Goal: Task Accomplishment & Management: Manage account settings

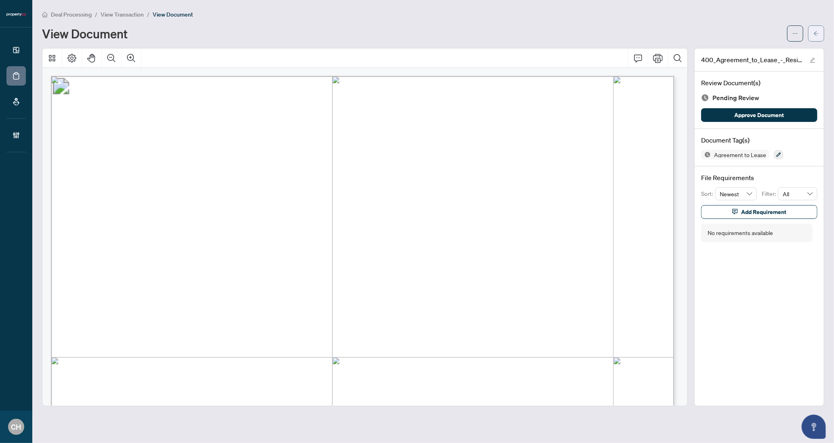
click at [811, 33] on button "button" at bounding box center [817, 33] width 16 height 16
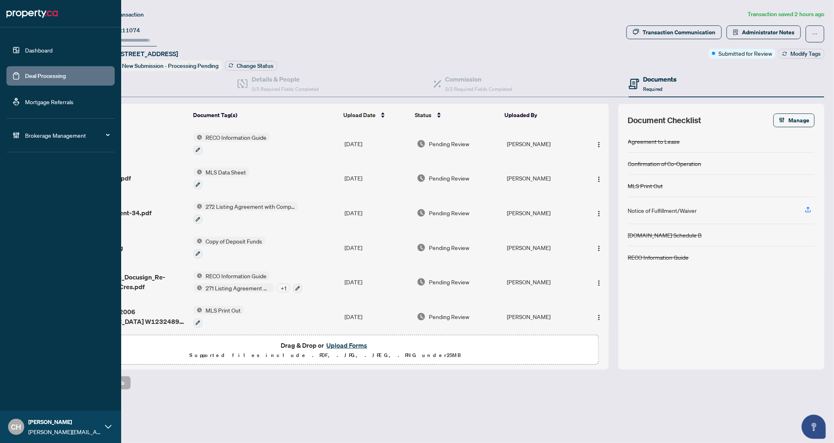
click at [25, 73] on link "Deal Processing" at bounding box center [45, 75] width 41 height 7
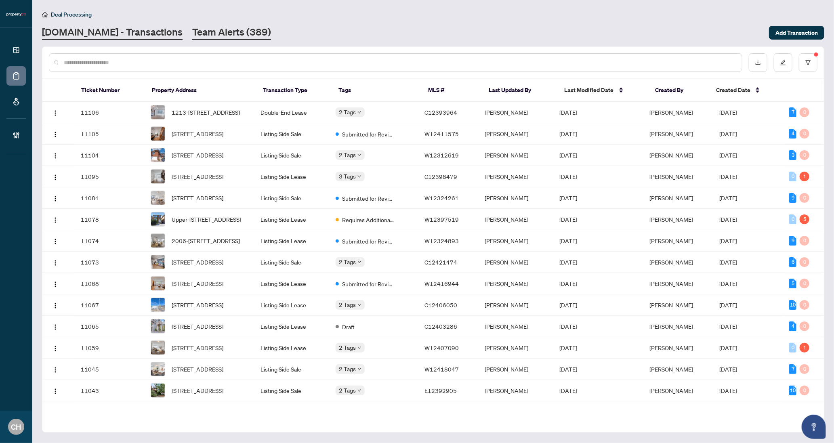
click at [213, 30] on link "Team Alerts (389)" at bounding box center [231, 32] width 79 height 15
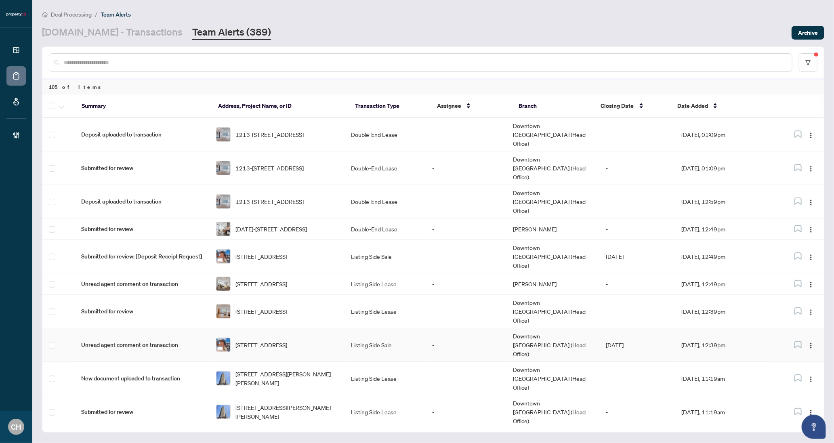
click at [737, 329] on td "[DATE], 12:39pm" at bounding box center [723, 346] width 97 height 34
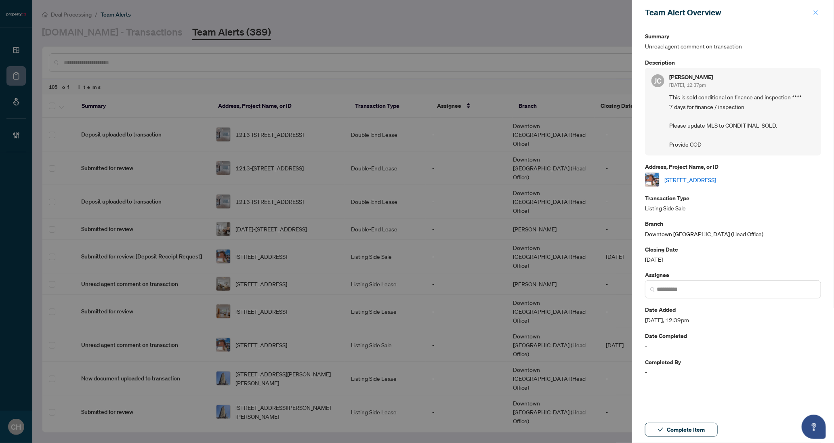
click at [813, 13] on button "button" at bounding box center [816, 13] width 11 height 10
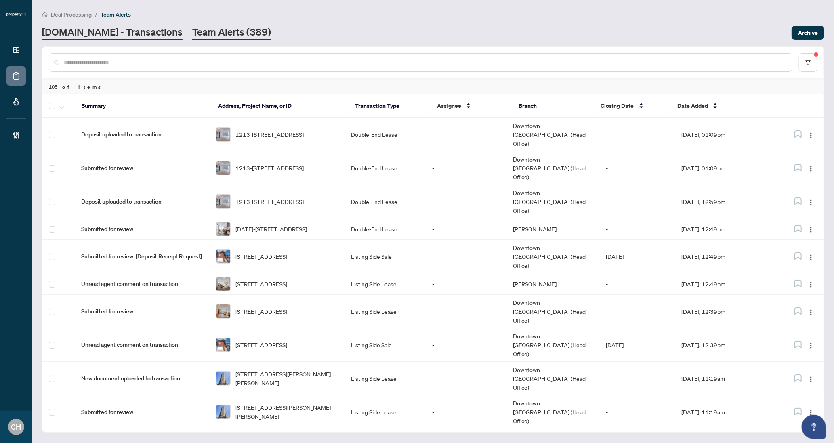
click at [120, 33] on link "[DOMAIN_NAME] - Transactions" at bounding box center [112, 32] width 141 height 15
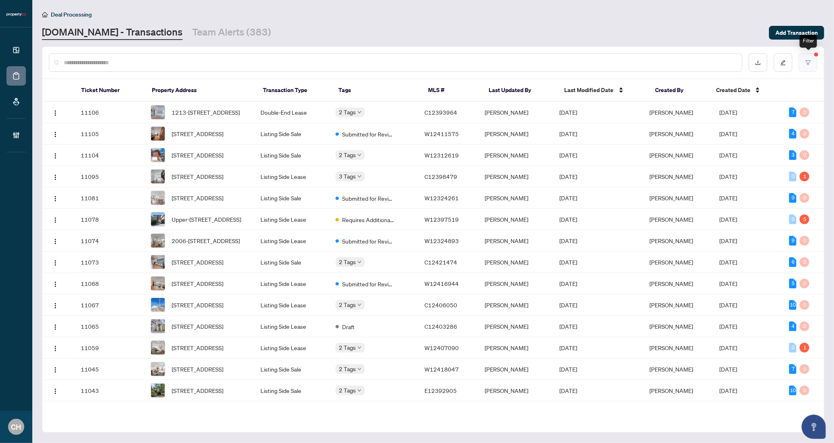
click at [815, 69] on button "button" at bounding box center [808, 62] width 19 height 19
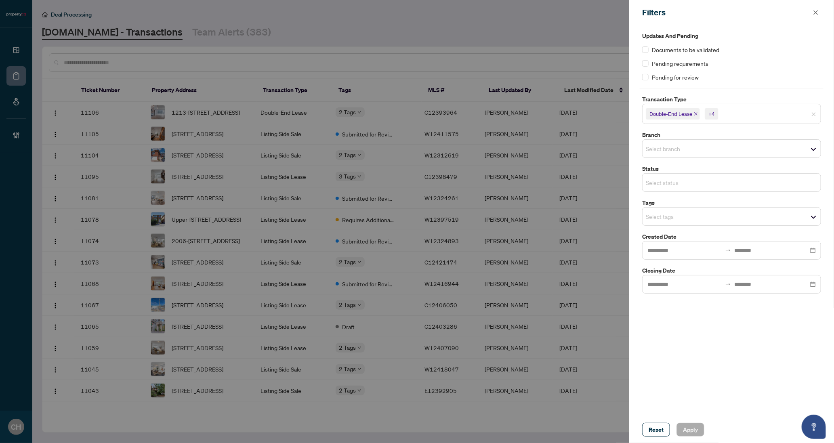
click at [655, 181] on input "search" at bounding box center [674, 183] width 57 height 10
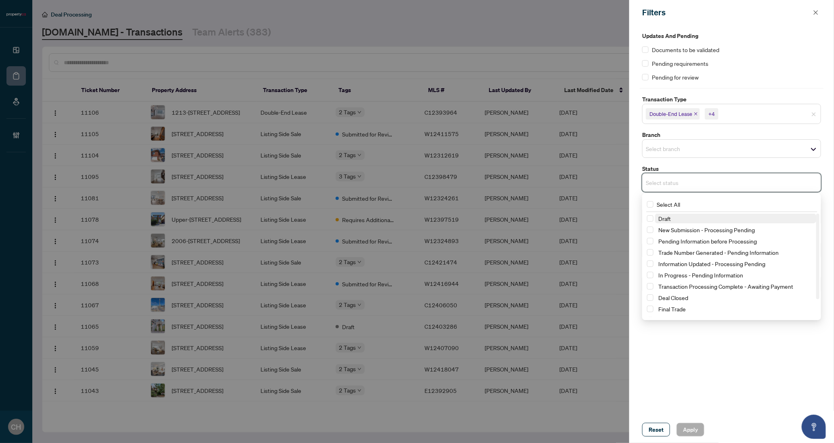
click at [670, 222] on span "Draft" at bounding box center [735, 219] width 161 height 10
click at [670, 233] on span "New Submission - Processing Pending" at bounding box center [707, 231] width 97 height 7
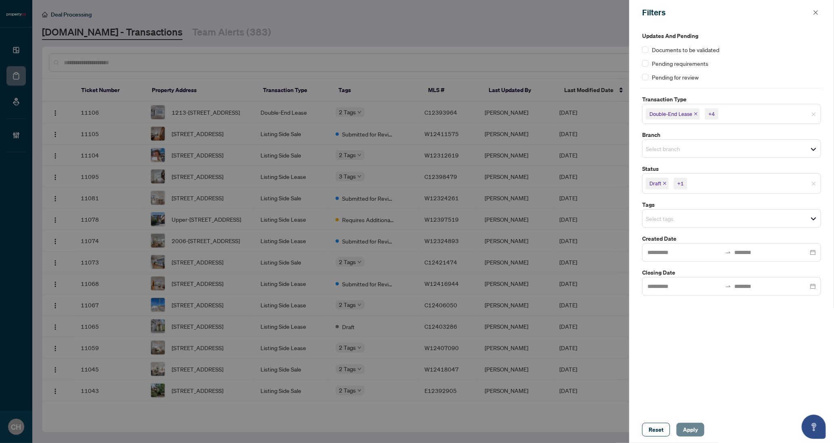
click at [695, 431] on span "Apply" at bounding box center [690, 429] width 15 height 13
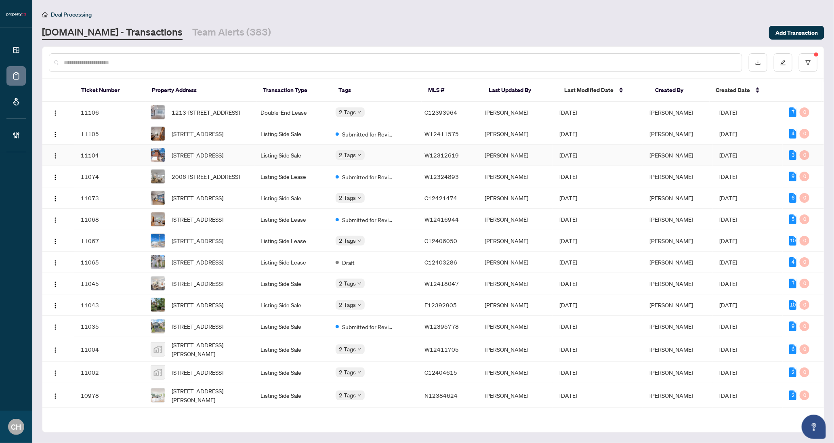
click at [578, 158] on td "[DATE]" at bounding box center [598, 155] width 90 height 21
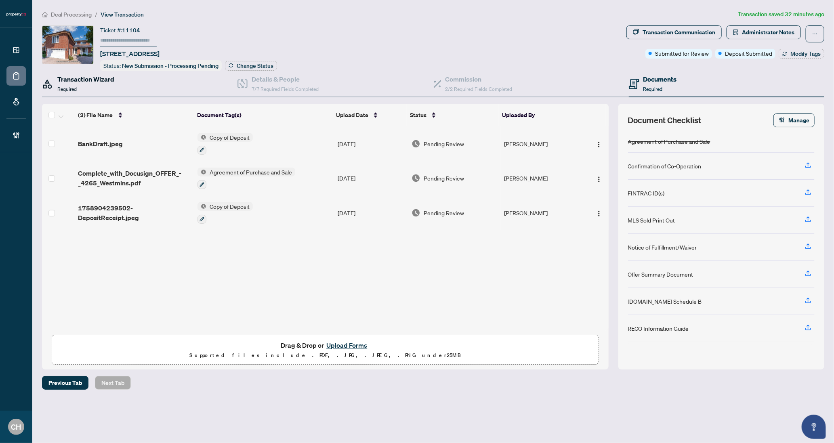
click at [77, 89] on div "Transaction Wizard Required" at bounding box center [85, 83] width 57 height 19
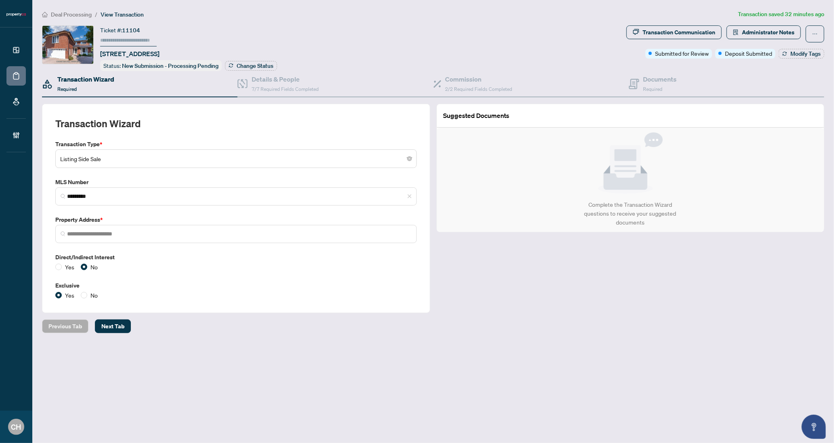
type input "**********"
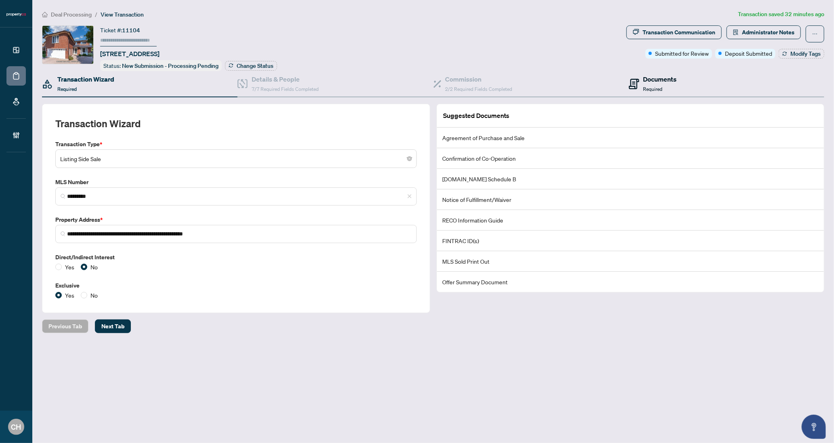
click at [649, 86] on span "Required" at bounding box center [653, 89] width 19 height 6
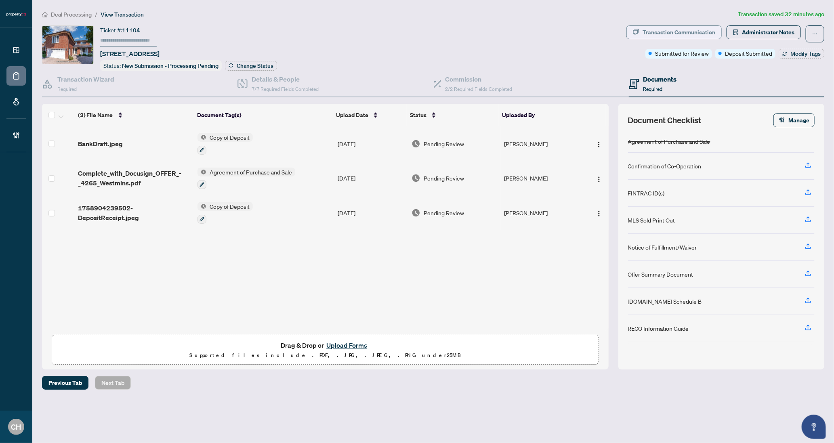
click at [701, 36] on div "Transaction Communication" at bounding box center [679, 32] width 73 height 13
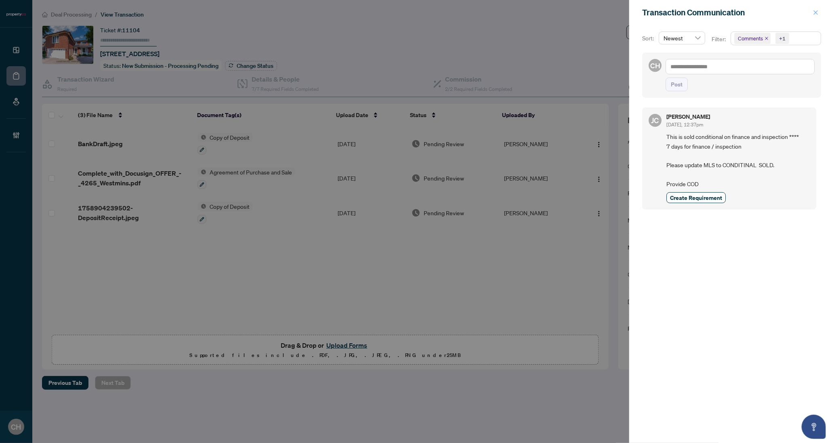
click at [813, 12] on button "button" at bounding box center [816, 13] width 11 height 10
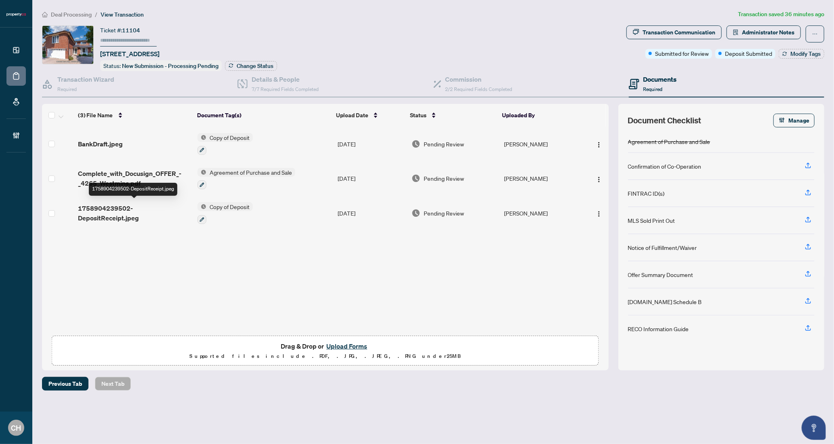
click at [149, 205] on span "1758904239502-DepositReceipt.jpeg" at bounding box center [134, 212] width 113 height 19
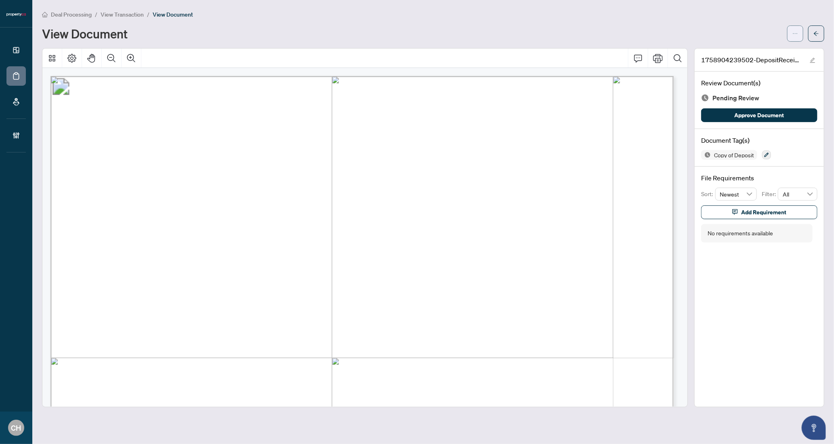
click at [803, 33] on button "button" at bounding box center [796, 33] width 16 height 16
click at [760, 51] on span "Download" at bounding box center [766, 50] width 61 height 9
drag, startPoint x: 817, startPoint y: 87, endPoint x: 812, endPoint y: 62, distance: 25.1
click at [816, 84] on h4 "Review Document(s)" at bounding box center [759, 83] width 116 height 10
click at [819, 35] on icon "arrow-left" at bounding box center [817, 34] width 6 height 6
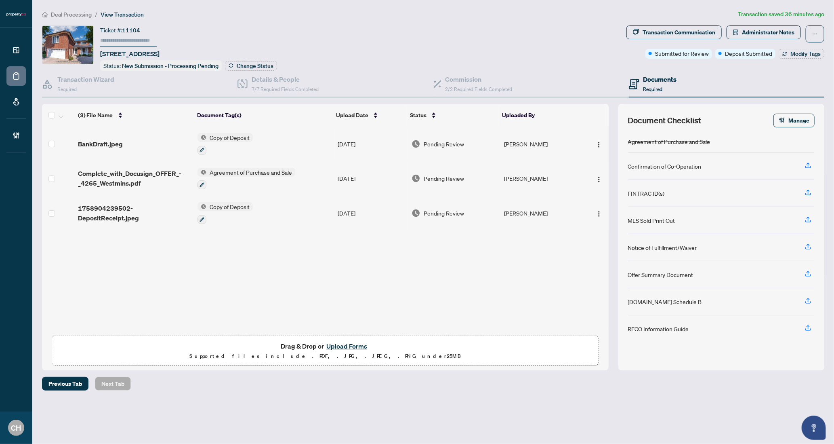
click at [312, 138] on td "Copy of Deposit" at bounding box center [264, 143] width 140 height 35
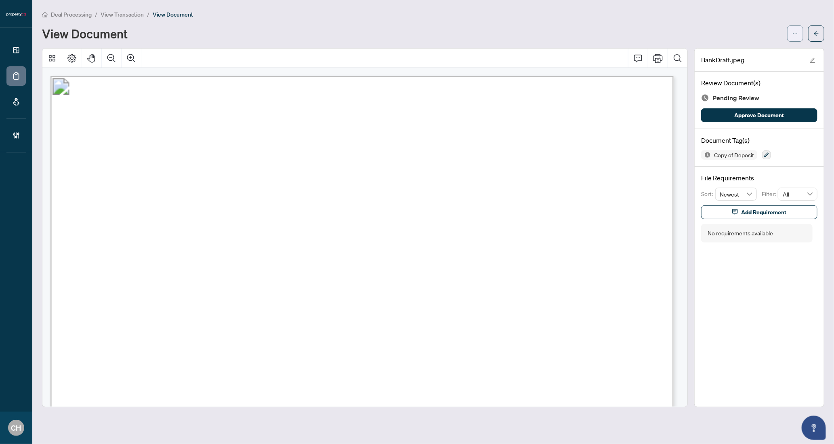
click at [789, 32] on button "button" at bounding box center [796, 33] width 16 height 16
click at [771, 52] on span "Download" at bounding box center [766, 50] width 61 height 9
click at [764, 297] on div "BankDraft.jpeg Review Document(s) Pending Review Approve Document Document Tag(…" at bounding box center [760, 227] width 130 height 359
click at [814, 38] on span "button" at bounding box center [817, 33] width 6 height 13
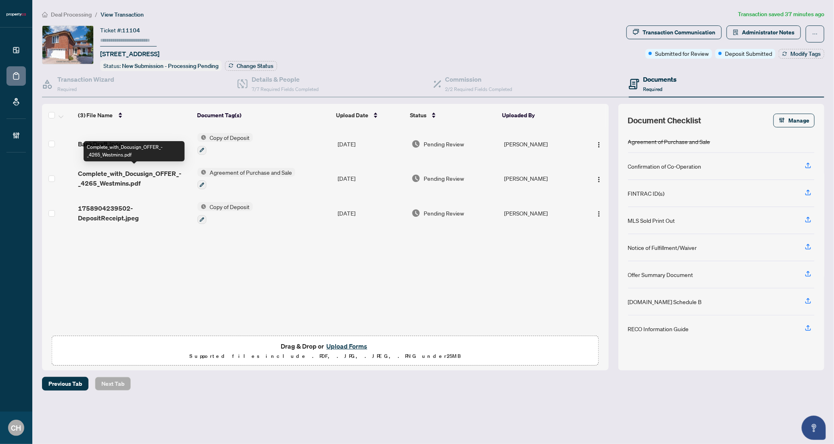
click at [160, 173] on span "Complete_with_Docusign_OFFER_-_4265_Westmins.pdf" at bounding box center [134, 178] width 113 height 19
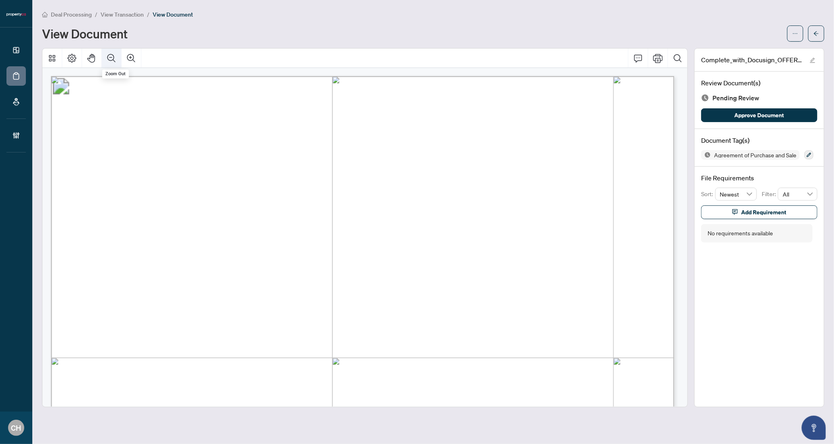
click at [113, 60] on icon "Zoom Out" at bounding box center [112, 58] width 10 height 10
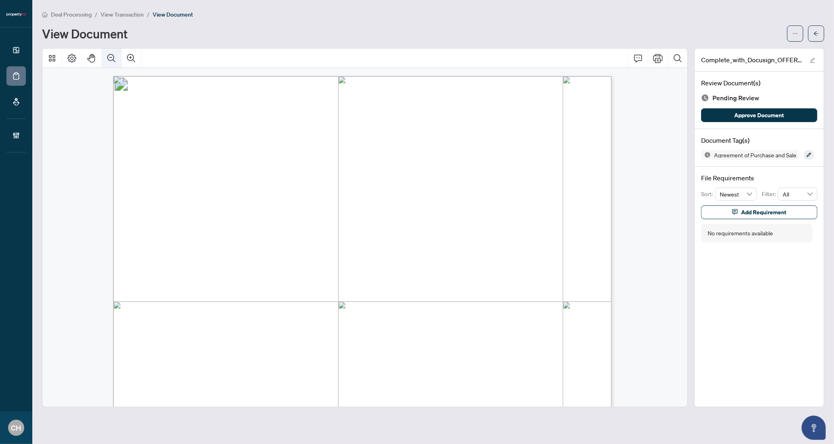
click at [113, 60] on icon "Zoom Out" at bounding box center [112, 58] width 10 height 10
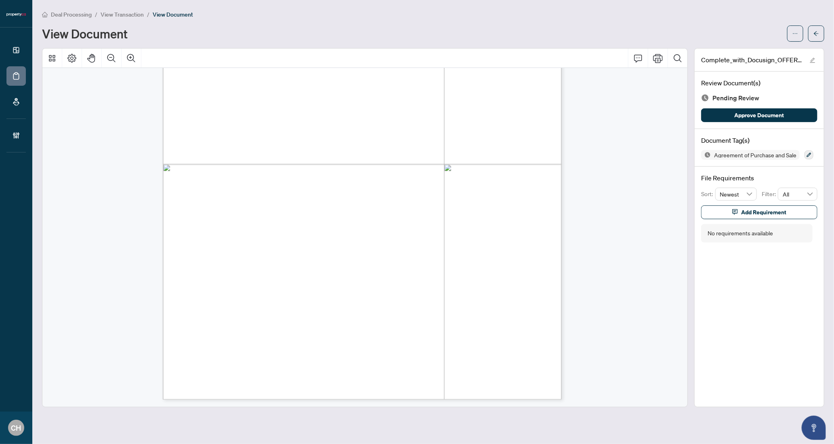
scroll to position [5491, 0]
click at [819, 26] on button "button" at bounding box center [817, 33] width 16 height 16
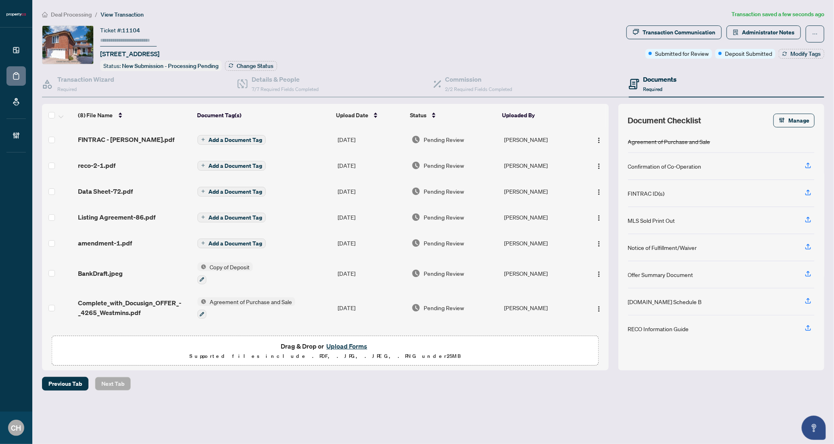
click at [256, 140] on span "Add a Document Tag" at bounding box center [236, 140] width 54 height 6
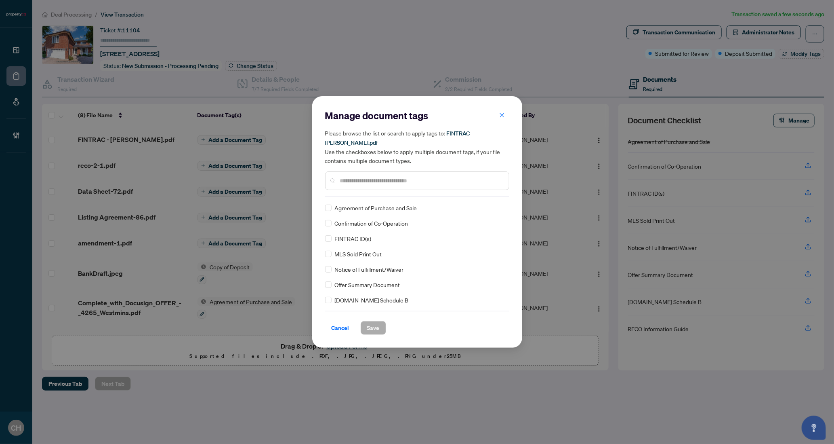
click at [384, 176] on input "text" at bounding box center [421, 180] width 162 height 9
type input "*******"
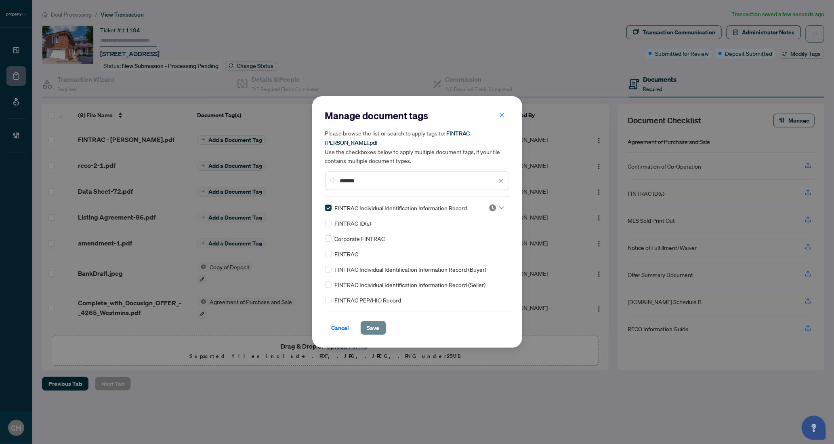
click at [366, 324] on button "Save" at bounding box center [373, 328] width 25 height 14
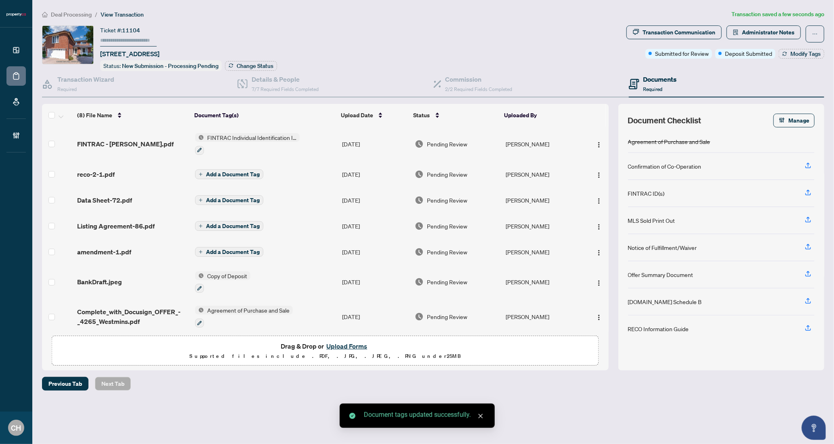
click at [228, 174] on span "Add a Document Tag" at bounding box center [233, 174] width 54 height 6
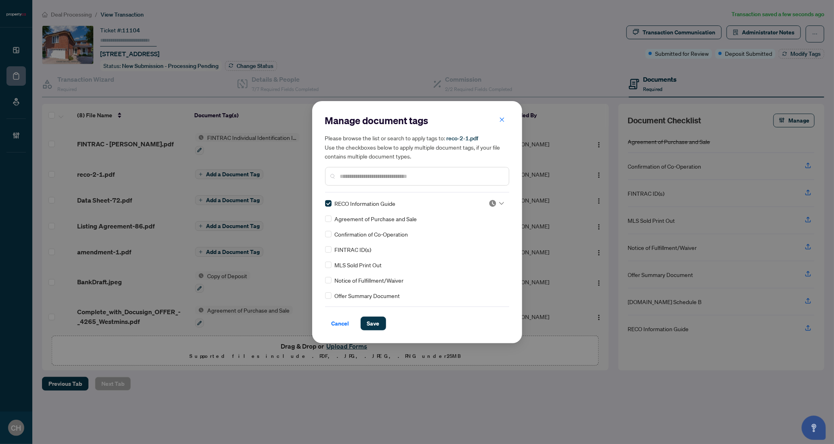
click at [375, 331] on div "Manage document tags Please browse the list or search to apply tags to: reco-2-…" at bounding box center [417, 222] width 210 height 242
click at [375, 324] on span "Save" at bounding box center [373, 323] width 13 height 13
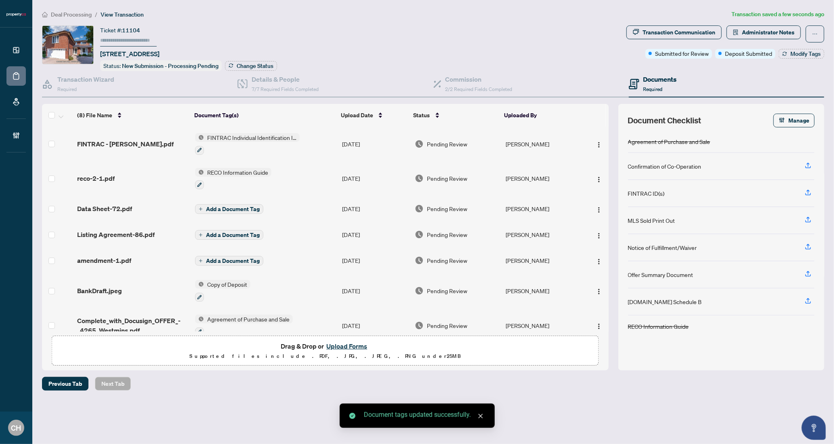
click at [241, 209] on button "Add a Document Tag" at bounding box center [229, 209] width 68 height 10
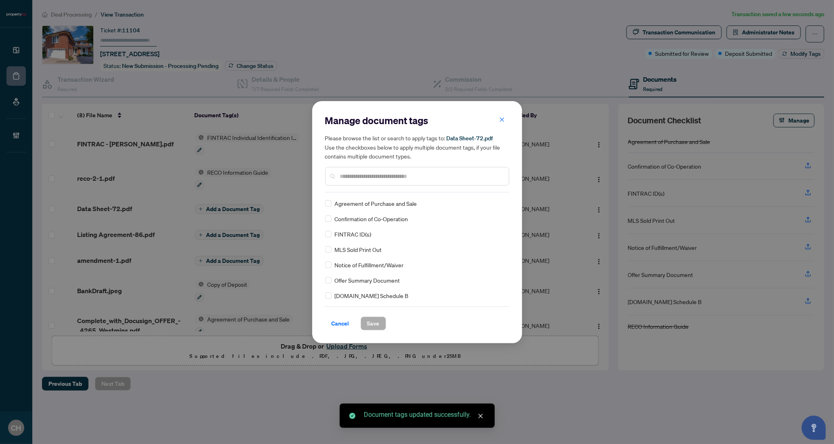
click at [369, 182] on div at bounding box center [417, 176] width 184 height 19
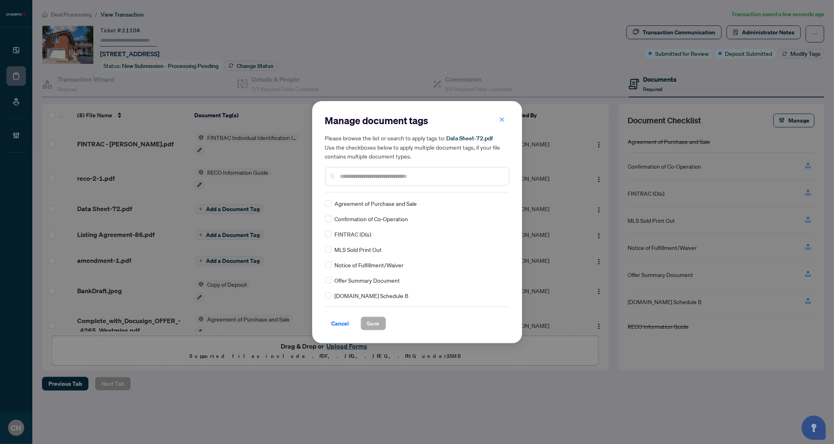
click at [367, 175] on input "text" at bounding box center [421, 176] width 162 height 9
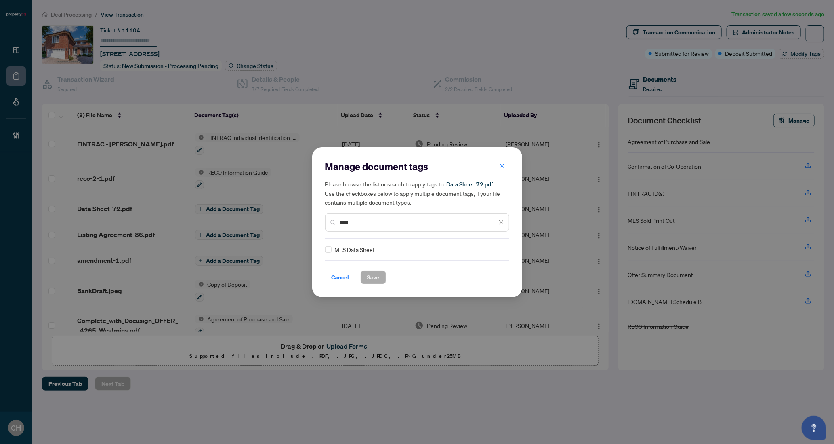
type input "****"
click at [372, 278] on span "Save" at bounding box center [373, 277] width 13 height 13
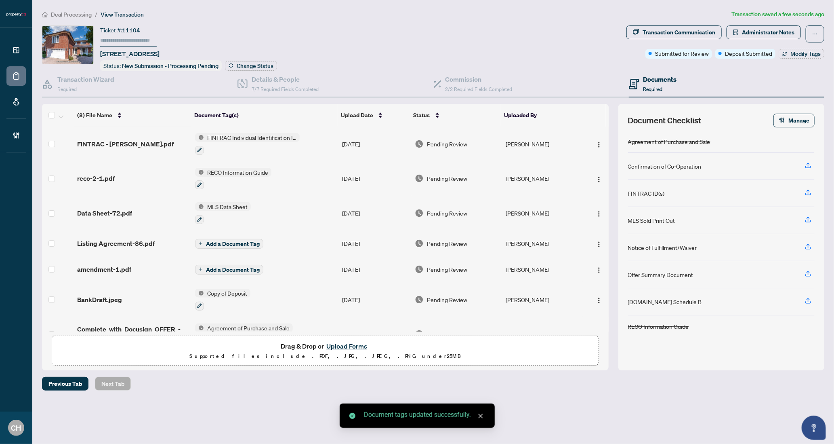
click at [289, 243] on td "Add a Document Tag" at bounding box center [265, 243] width 147 height 26
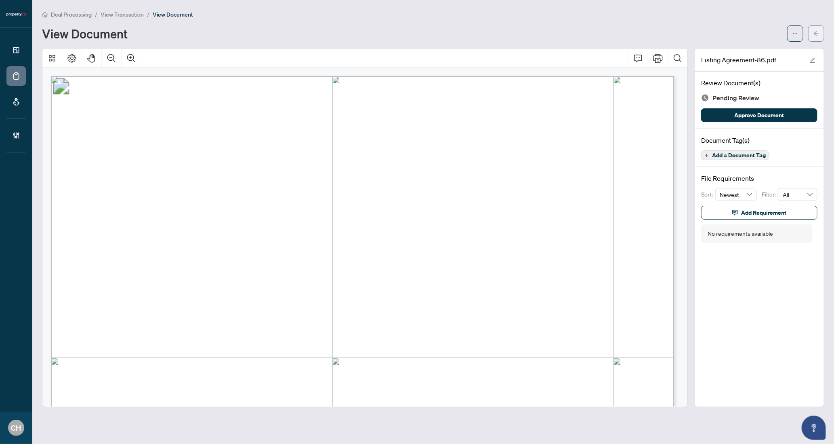
click at [813, 37] on button "button" at bounding box center [817, 33] width 16 height 16
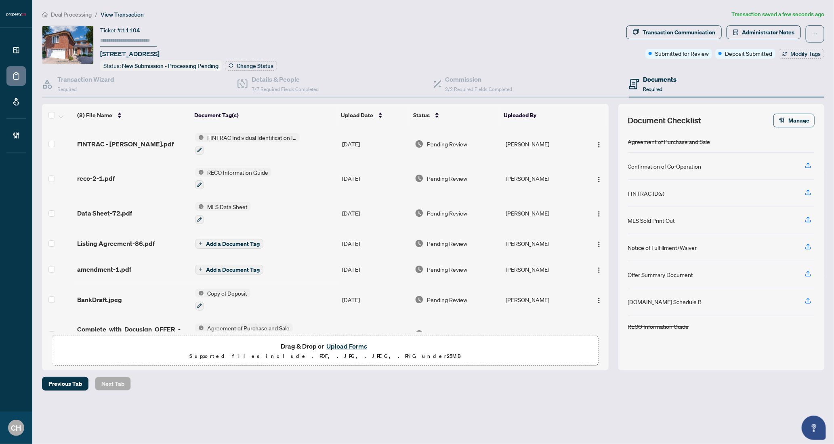
click at [252, 241] on span "Add a Document Tag" at bounding box center [233, 244] width 54 height 6
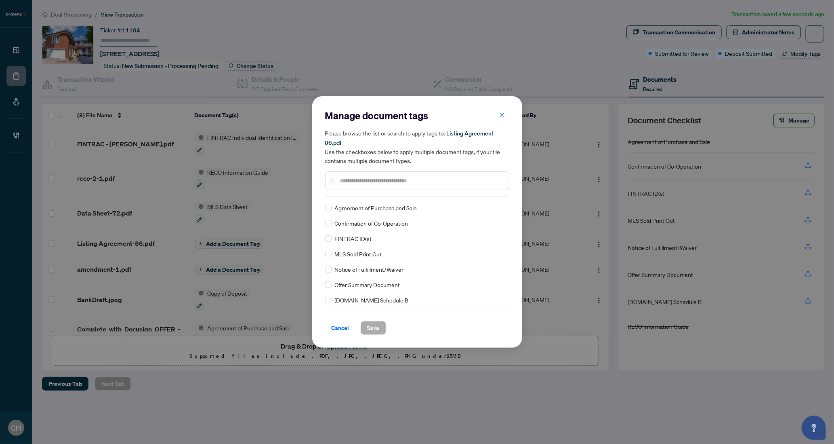
click at [374, 177] on input "text" at bounding box center [421, 180] width 162 height 9
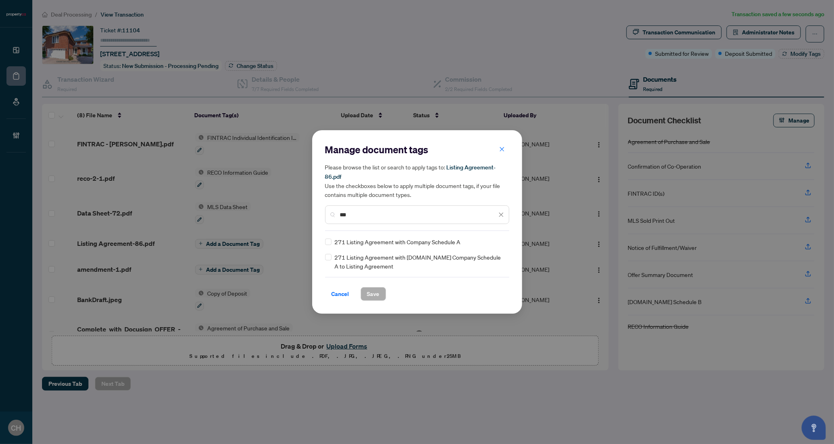
type input "***"
click at [371, 293] on span "Save" at bounding box center [373, 293] width 13 height 13
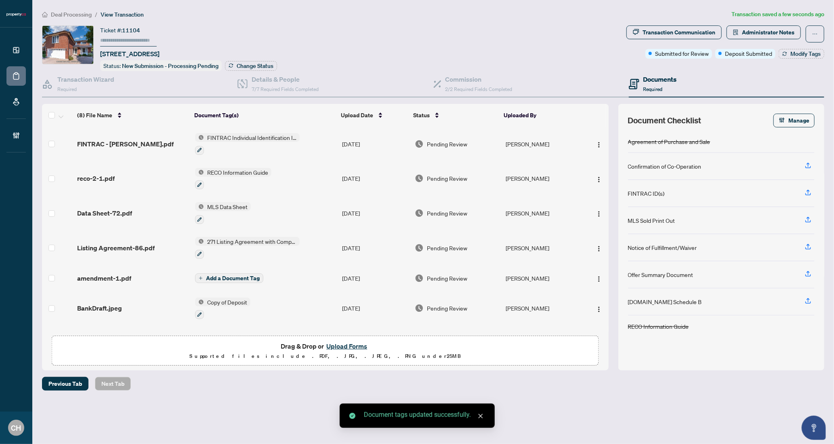
click at [244, 275] on span "Add a Document Tag" at bounding box center [233, 278] width 54 height 6
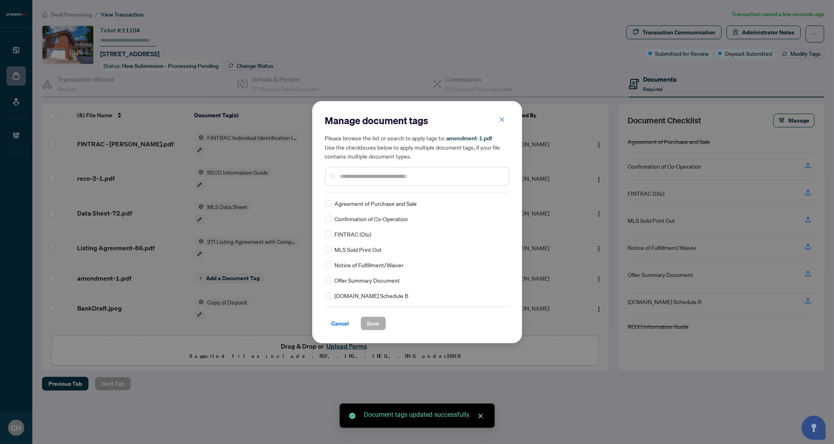
click at [357, 176] on input "text" at bounding box center [421, 176] width 162 height 9
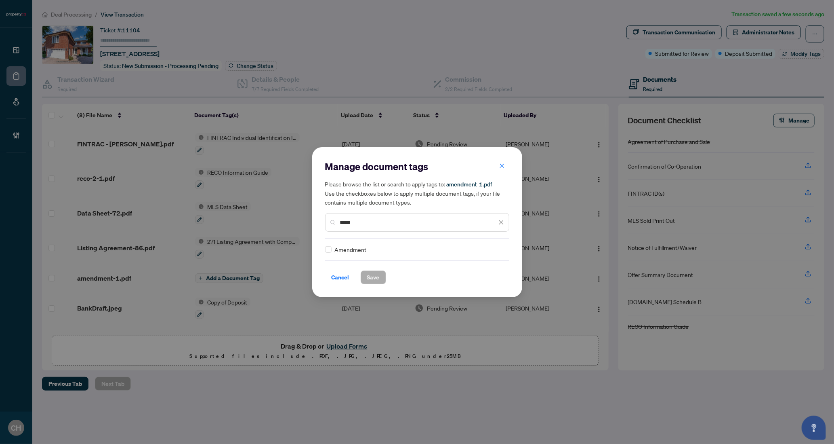
type input "*****"
click at [372, 273] on span "Save" at bounding box center [373, 277] width 13 height 13
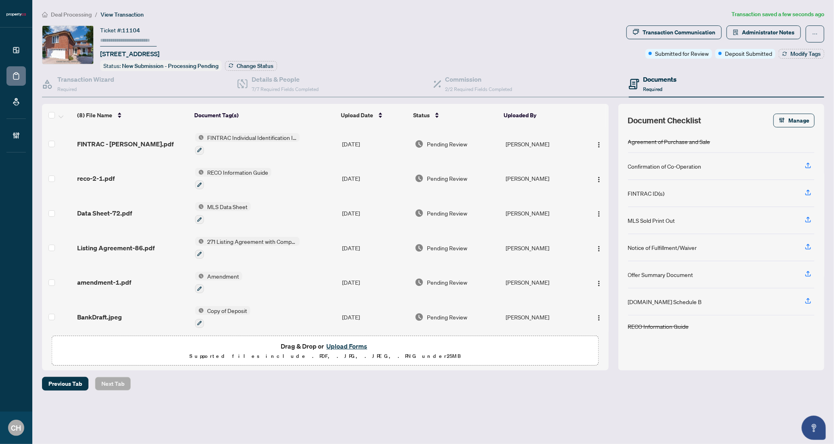
click at [759, 83] on div "Documents Required" at bounding box center [727, 84] width 196 height 26
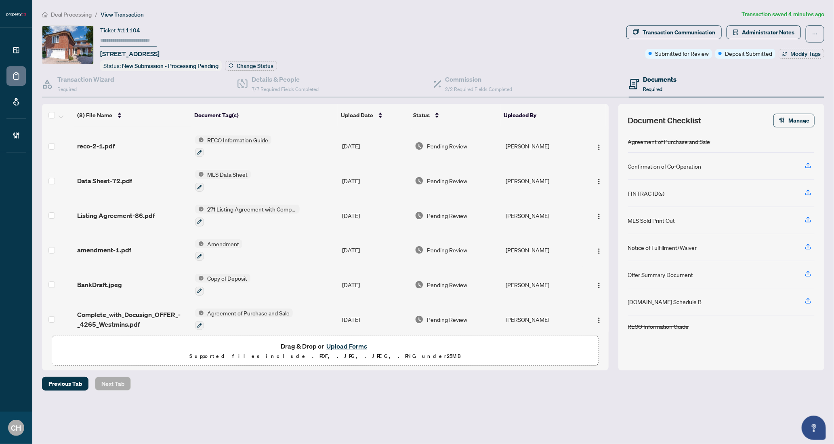
scroll to position [71, 0]
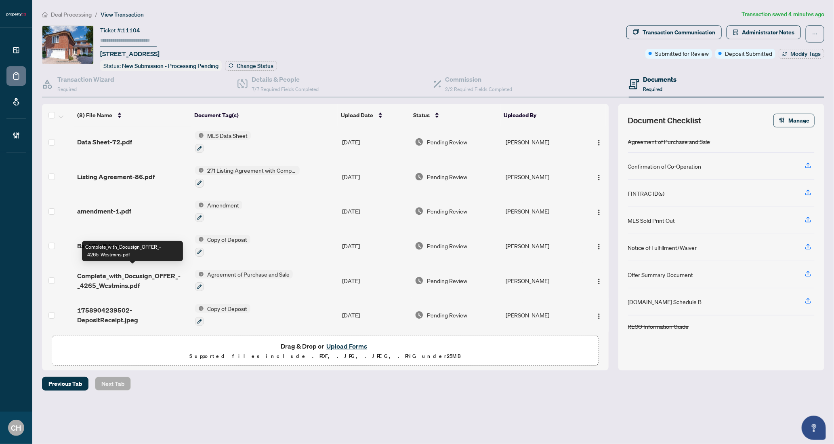
click at [145, 280] on span "Complete_with_Docusign_OFFER_-_4265_Westmins.pdf" at bounding box center [132, 280] width 111 height 19
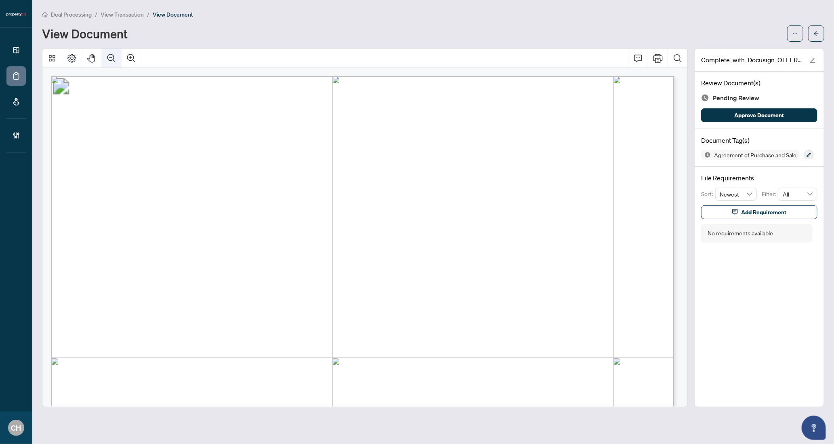
click at [113, 57] on icon "Zoom Out" at bounding box center [112, 58] width 10 height 10
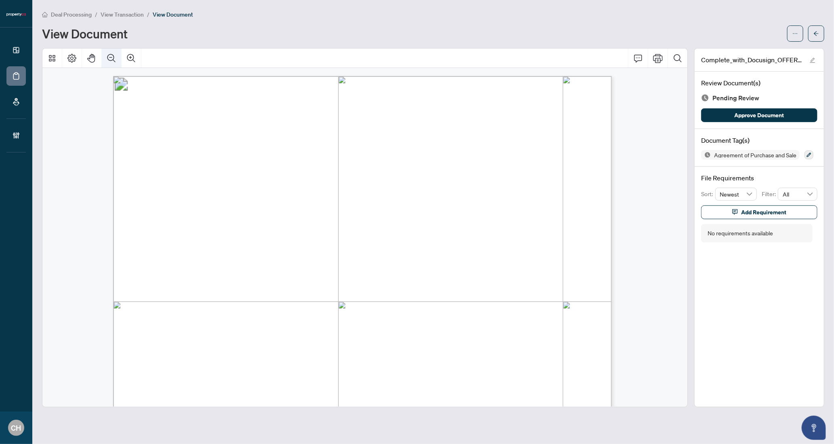
click at [113, 57] on icon "Zoom Out" at bounding box center [112, 58] width 10 height 10
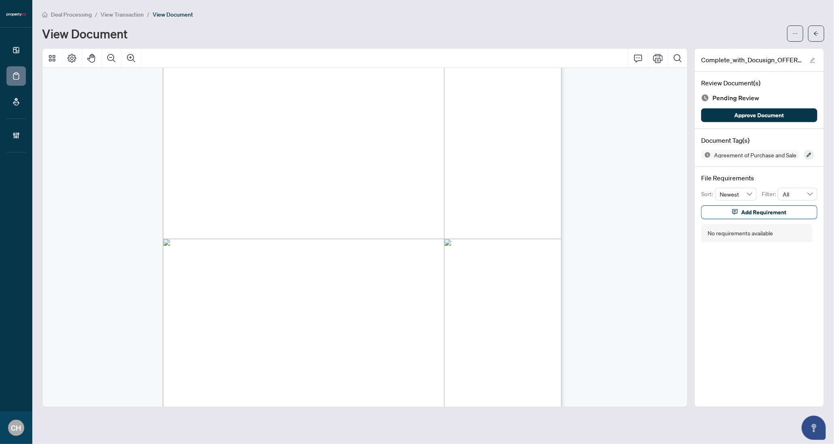
scroll to position [1608, 0]
click at [822, 31] on button "button" at bounding box center [817, 33] width 16 height 16
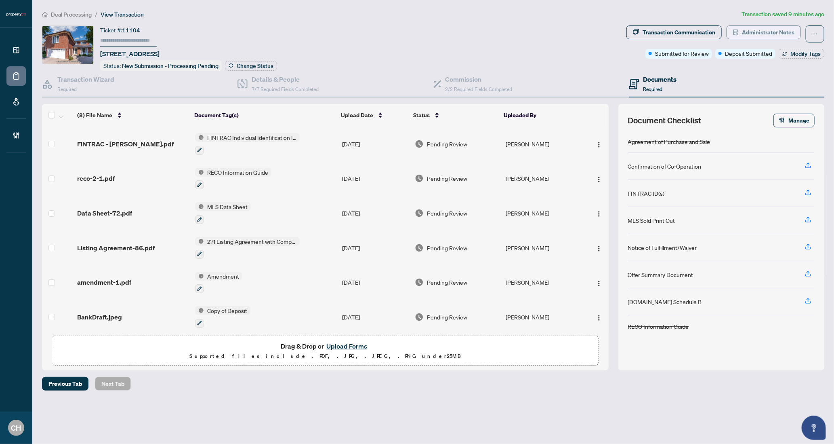
click at [752, 34] on span "Administrator Notes" at bounding box center [768, 32] width 53 height 13
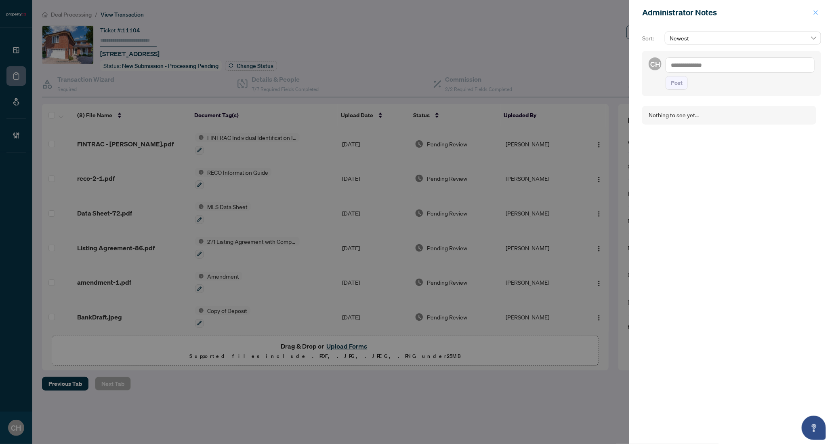
click at [816, 15] on icon "close" at bounding box center [816, 13] width 6 height 6
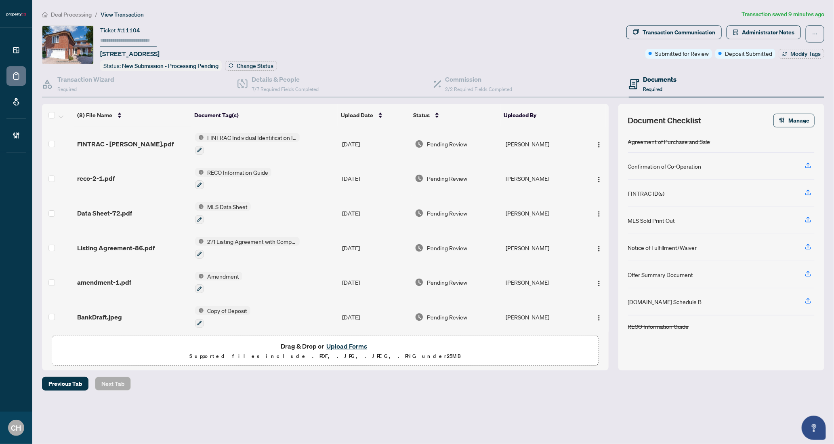
click at [700, 39] on span "Transaction Communication" at bounding box center [674, 33] width 95 height 17
click at [703, 28] on div "Transaction Communication" at bounding box center [679, 32] width 73 height 13
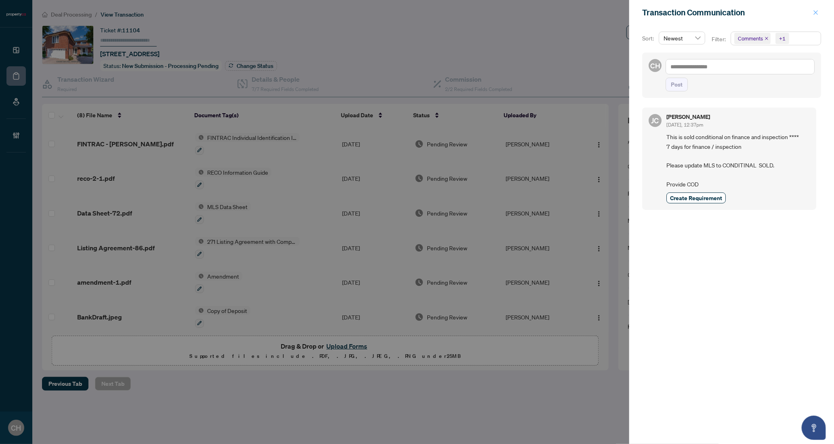
click at [813, 10] on button "button" at bounding box center [816, 13] width 11 height 10
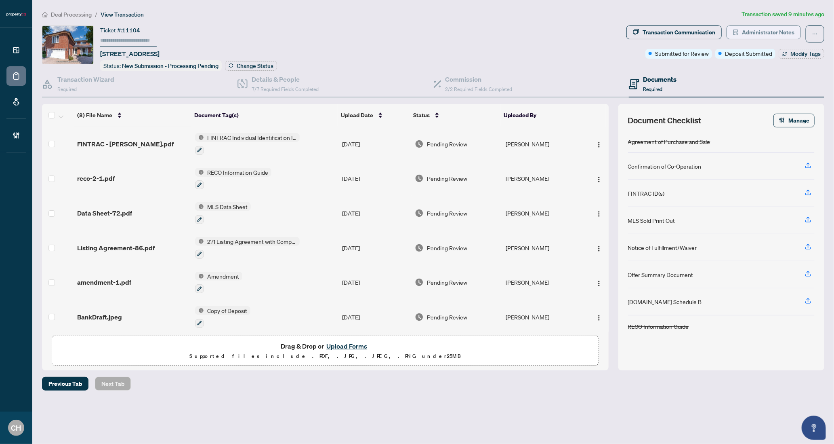
click at [765, 33] on span "Administrator Notes" at bounding box center [768, 32] width 53 height 13
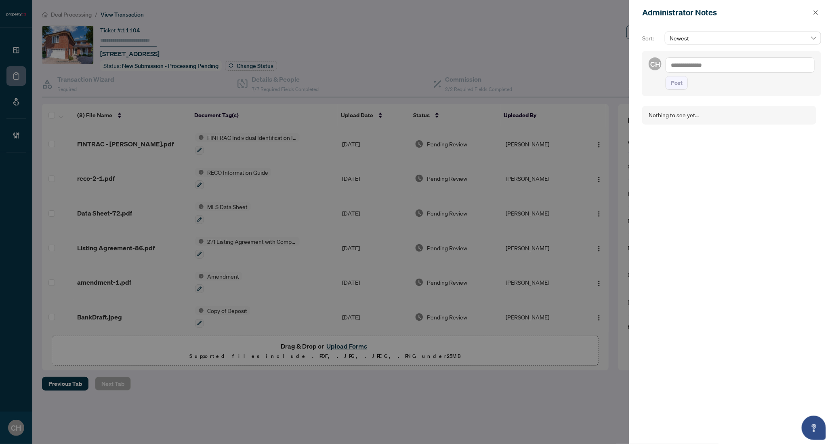
click at [726, 62] on textarea at bounding box center [740, 64] width 149 height 15
type textarea "**********"
click at [666, 84] on button "Post" at bounding box center [677, 91] width 22 height 14
click at [818, 10] on icon "close" at bounding box center [816, 13] width 6 height 6
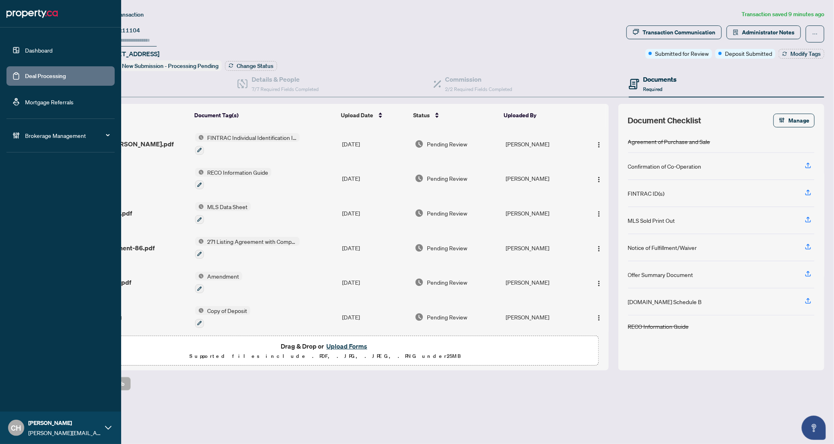
click at [25, 72] on link "Deal Processing" at bounding box center [45, 75] width 41 height 7
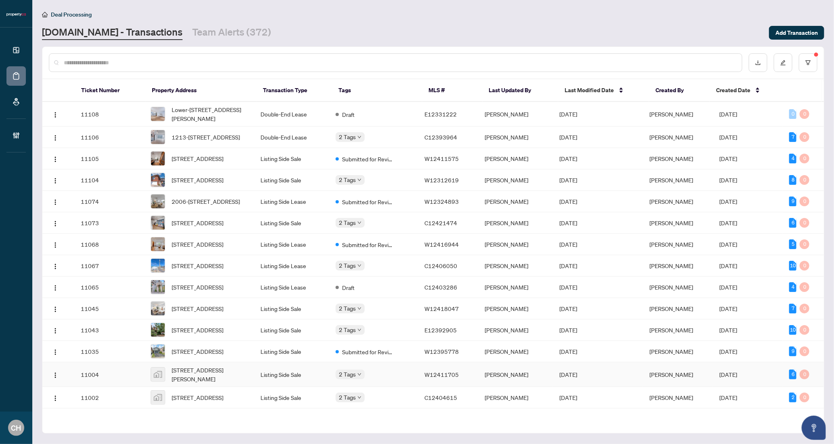
click at [508, 387] on td "[PERSON_NAME]" at bounding box center [515, 374] width 75 height 25
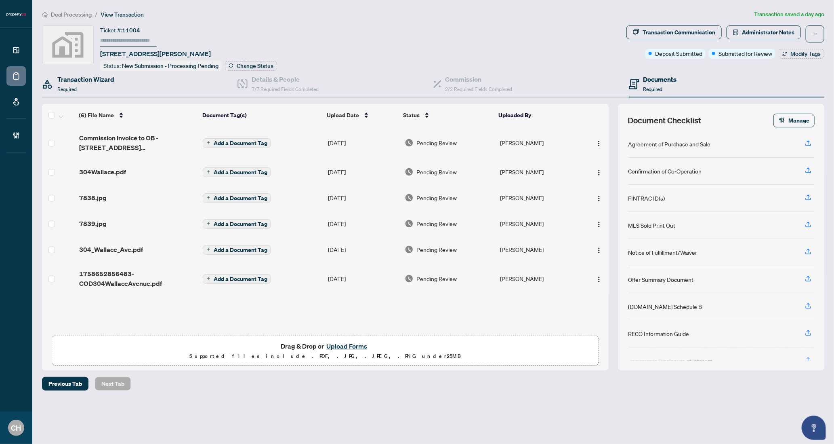
click at [116, 76] on div "Transaction Wizard Required" at bounding box center [140, 84] width 196 height 26
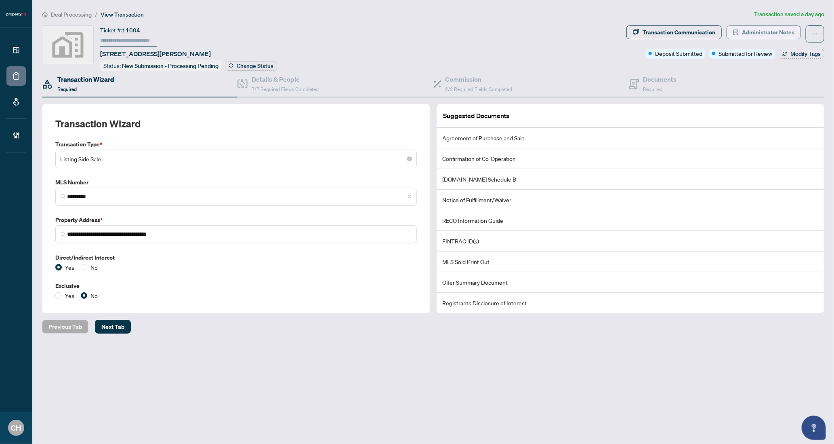
click at [748, 37] on span "Administrator Notes" at bounding box center [768, 32] width 53 height 13
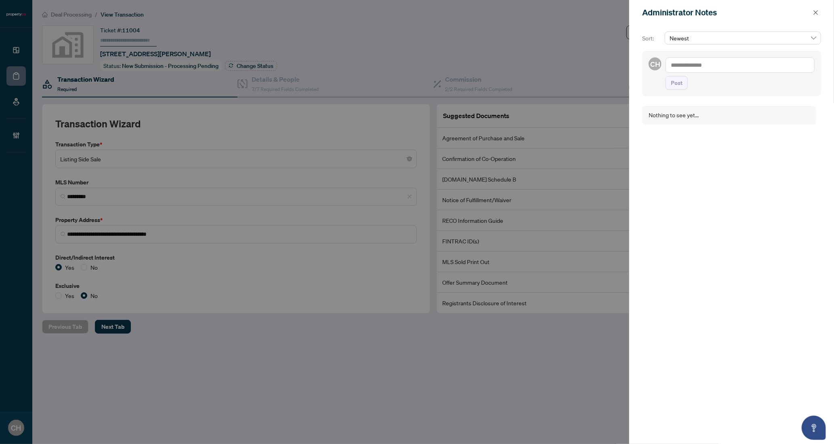
click at [724, 69] on textarea at bounding box center [740, 64] width 149 height 15
type textarea "**********"
click at [666, 76] on button "Post" at bounding box center [677, 83] width 22 height 14
click at [536, 107] on div at bounding box center [417, 222] width 834 height 444
click at [818, 13] on icon "close" at bounding box center [816, 13] width 6 height 6
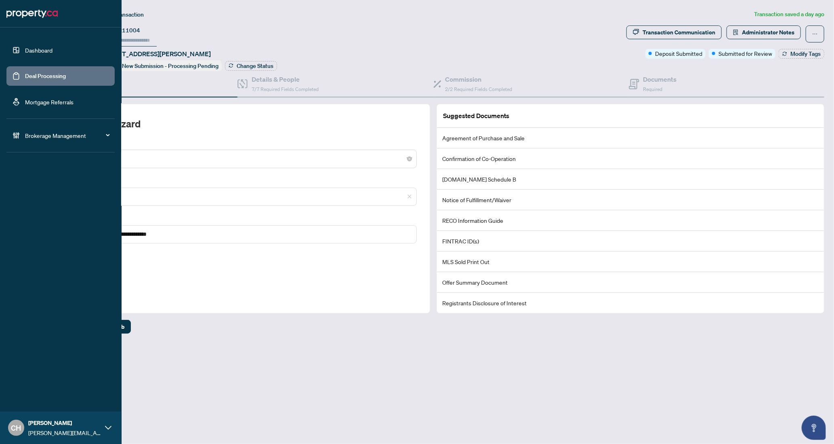
click at [25, 74] on link "Deal Processing" at bounding box center [45, 75] width 41 height 7
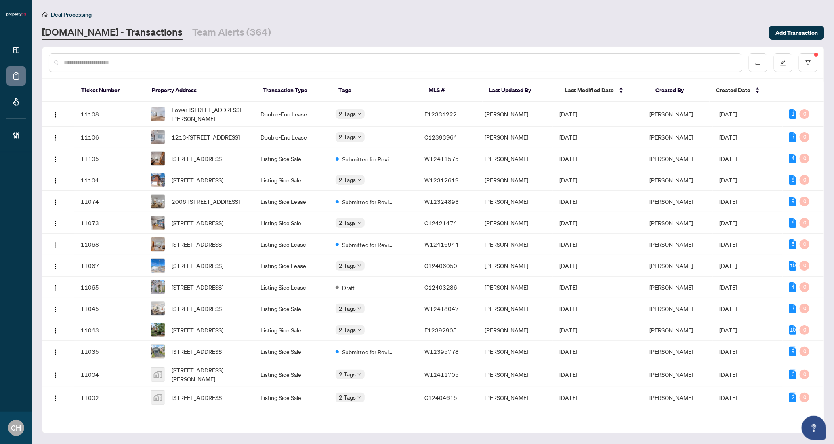
click at [139, 68] on div at bounding box center [396, 62] width 694 height 19
click at [139, 66] on input "text" at bounding box center [400, 62] width 672 height 9
type input "*"
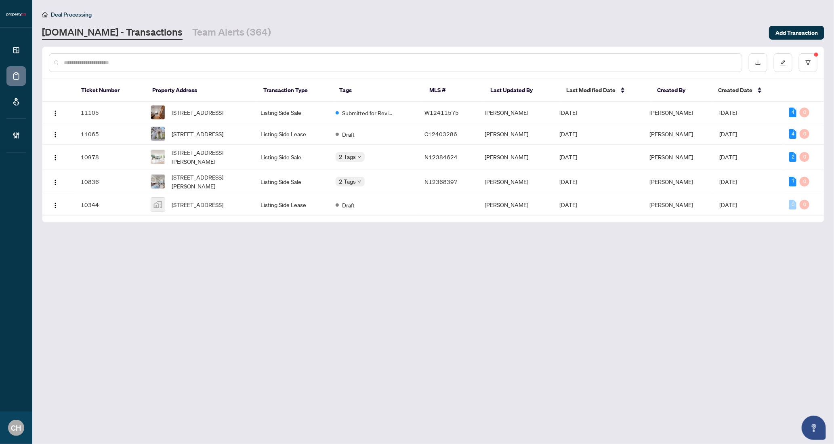
paste input "*********"
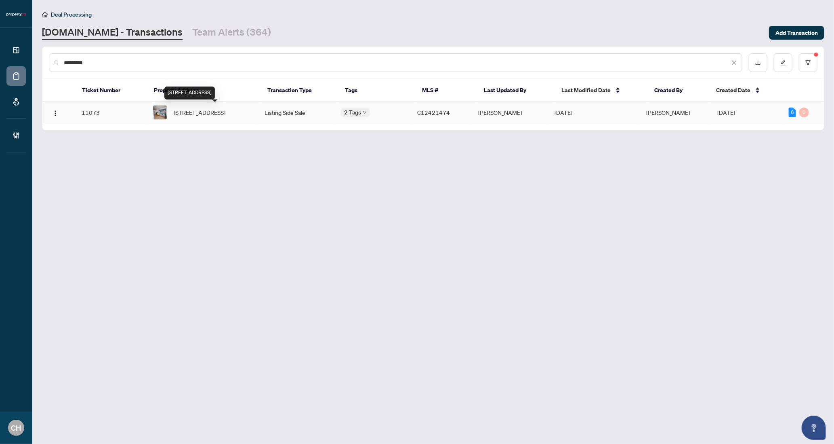
type input "*********"
click at [225, 112] on span "[STREET_ADDRESS]" at bounding box center [200, 112] width 52 height 9
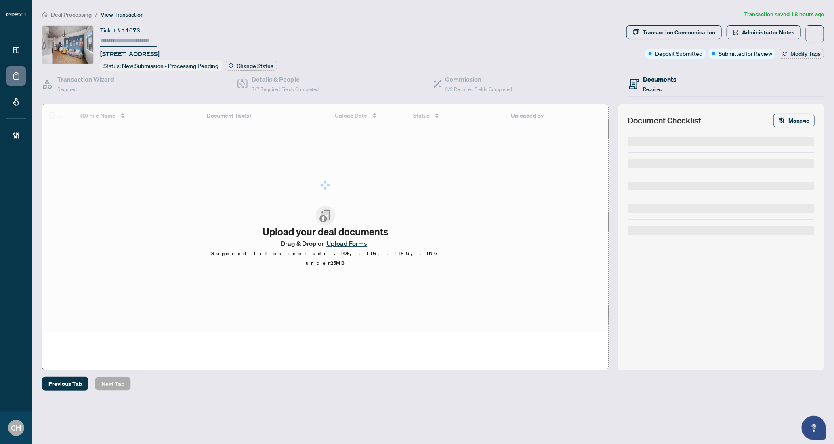
click at [752, 36] on span "Administrator Notes" at bounding box center [768, 32] width 53 height 13
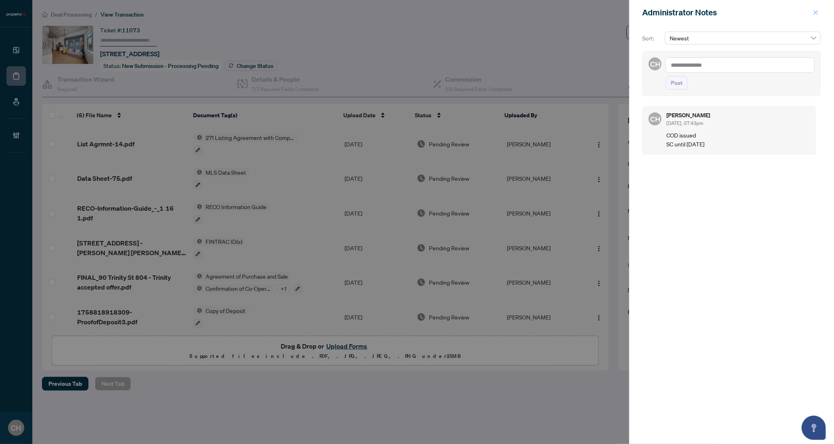
click at [820, 15] on button "button" at bounding box center [816, 13] width 11 height 10
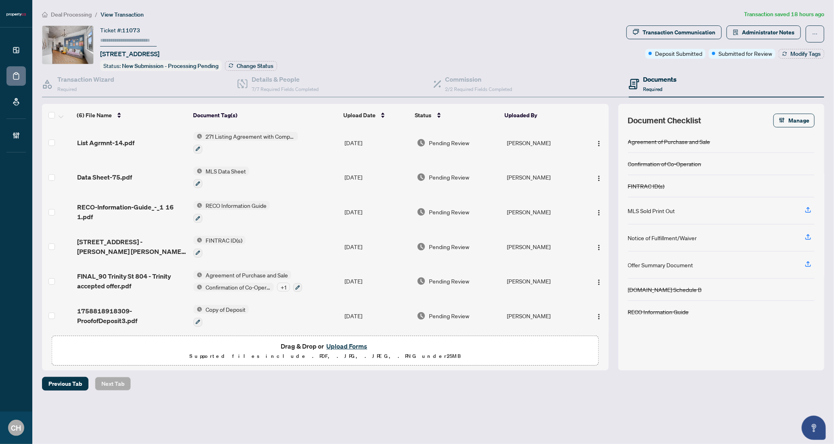
scroll to position [1, 0]
click at [93, 84] on div "Transaction Wizard Required" at bounding box center [85, 83] width 57 height 19
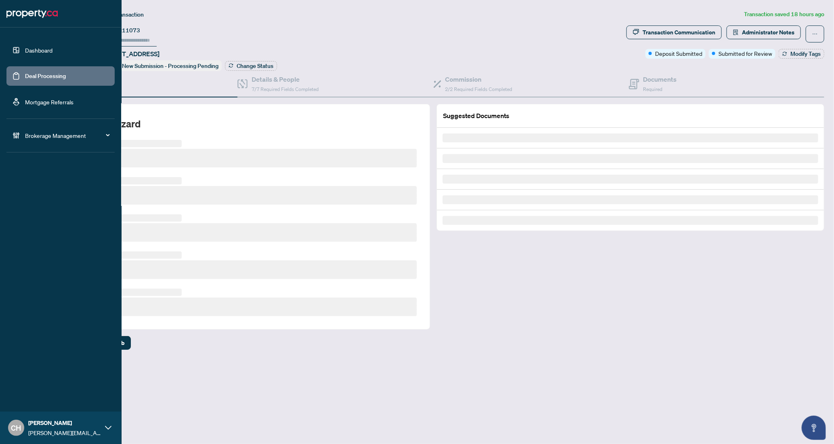
click at [29, 73] on link "Deal Processing" at bounding box center [45, 75] width 41 height 7
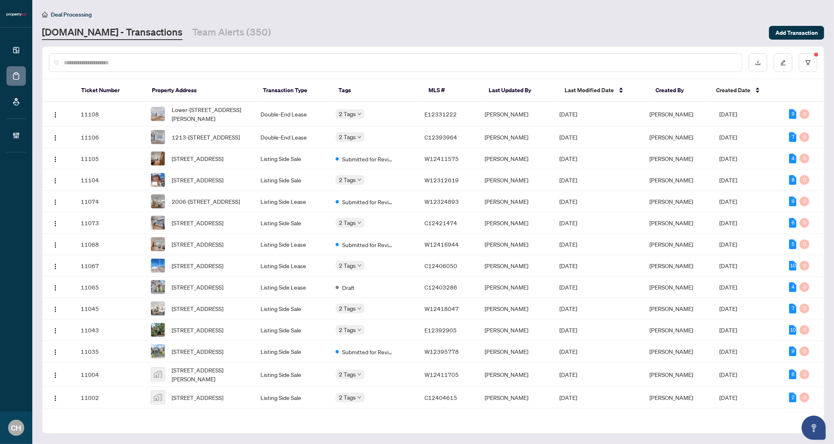
click at [219, 65] on input "text" at bounding box center [400, 62] width 672 height 9
paste input "*********"
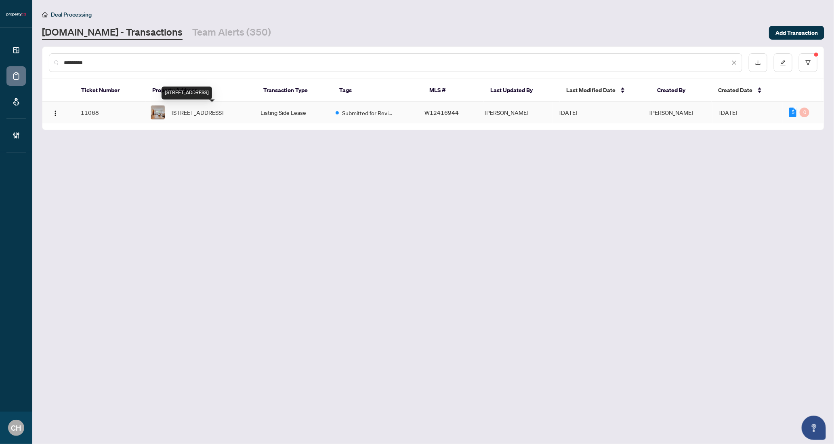
type input "*********"
click at [223, 117] on span "[STREET_ADDRESS]" at bounding box center [198, 112] width 52 height 9
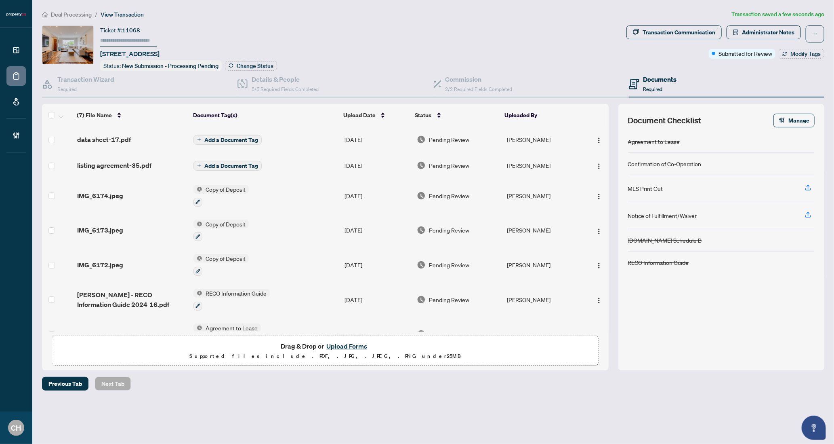
click at [228, 138] on span "Add a Document Tag" at bounding box center [231, 140] width 54 height 6
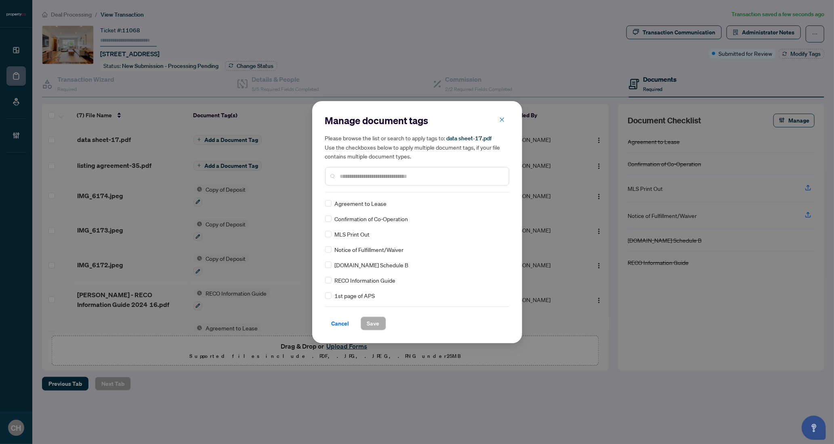
click at [351, 174] on input "text" at bounding box center [421, 176] width 162 height 9
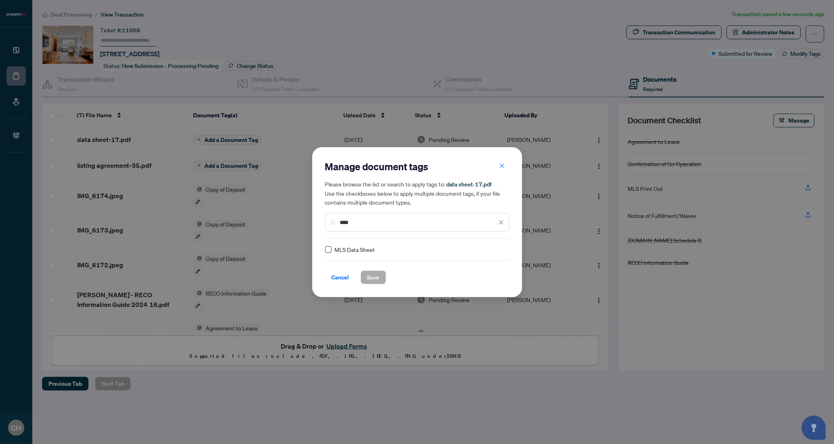
type input "****"
click at [364, 271] on button "Save" at bounding box center [373, 277] width 25 height 14
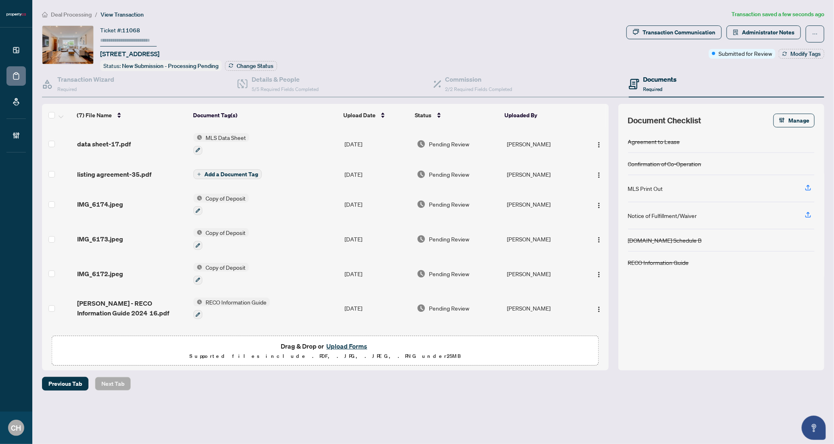
click at [289, 176] on td "Add a Document Tag" at bounding box center [265, 174] width 151 height 26
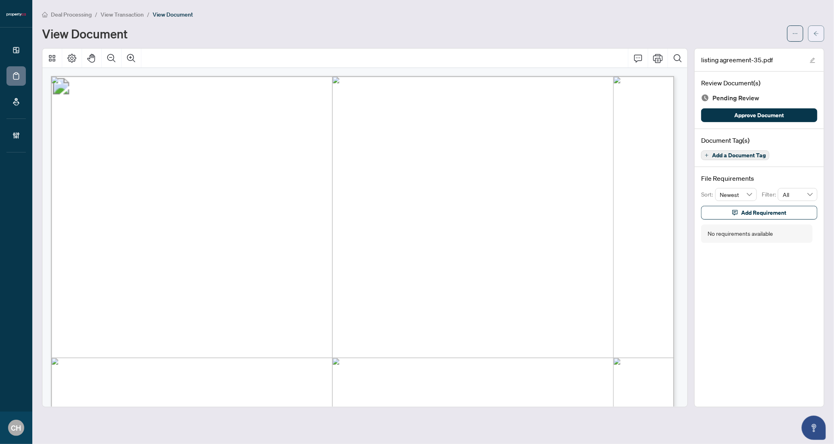
click at [812, 31] on button "button" at bounding box center [817, 33] width 16 height 16
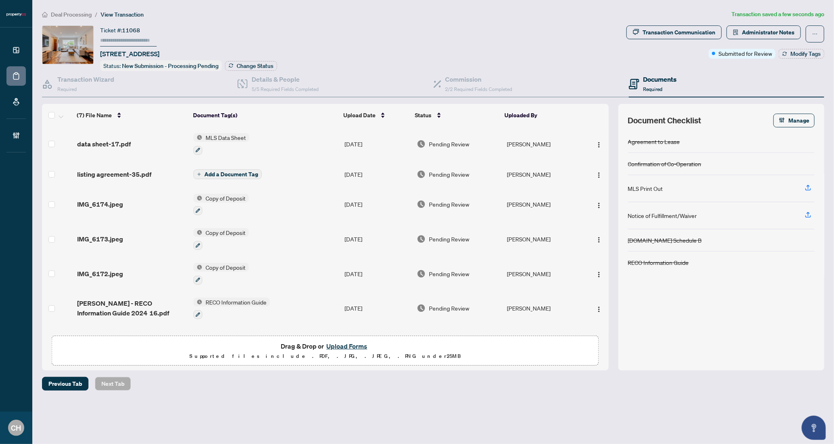
click at [237, 174] on span "Add a Document Tag" at bounding box center [231, 174] width 54 height 6
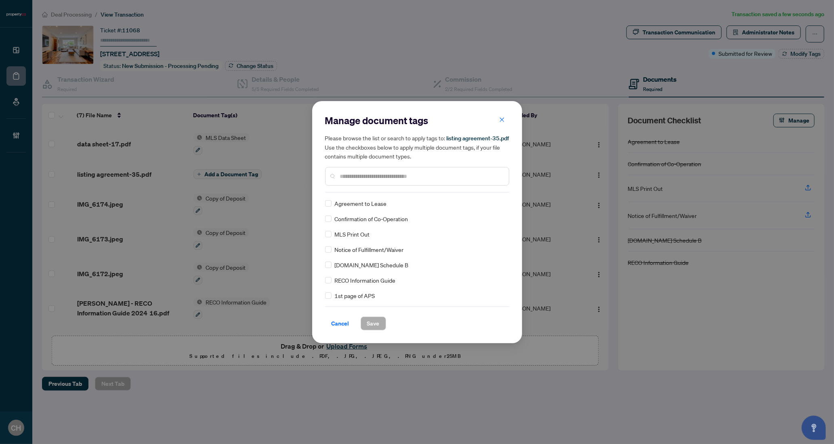
click at [378, 179] on input "text" at bounding box center [421, 176] width 162 height 9
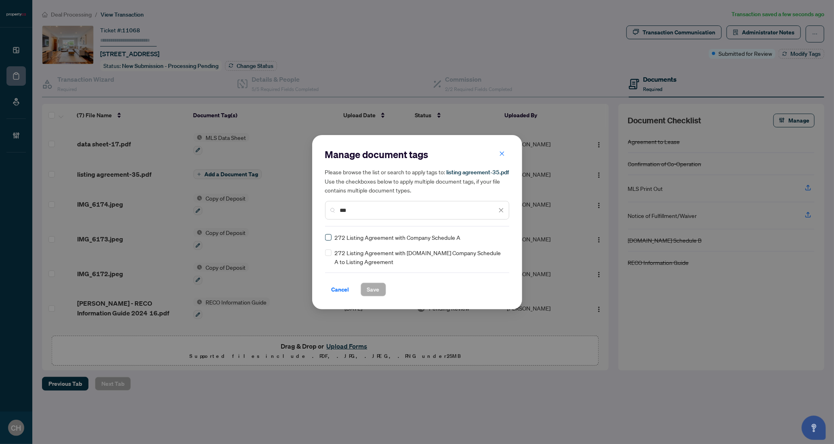
type input "***"
click at [328, 240] on label at bounding box center [328, 237] width 6 height 9
click at [370, 286] on span "Save" at bounding box center [373, 289] width 13 height 13
